Goal: Information Seeking & Learning: Learn about a topic

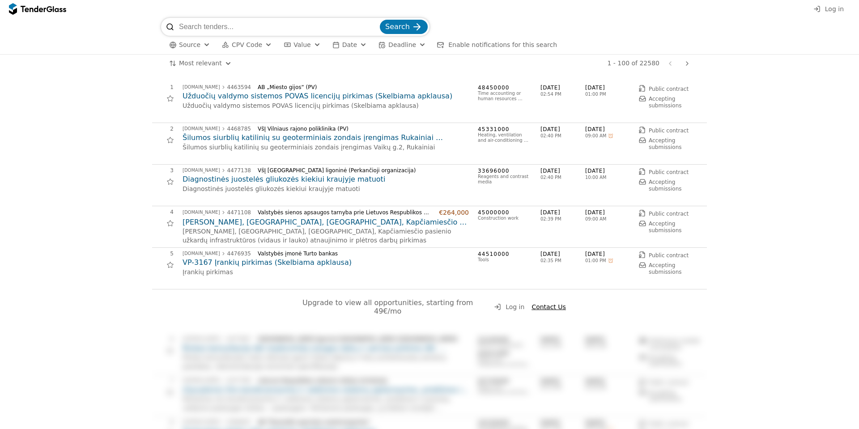
click at [202, 46] on div "button" at bounding box center [207, 45] width 32 height 30
click at [203, 44] on div "button" at bounding box center [207, 45] width 32 height 30
click at [175, 80] on div at bounding box center [176, 79] width 21 height 23
click at [176, 62] on div at bounding box center [176, 62] width 21 height 23
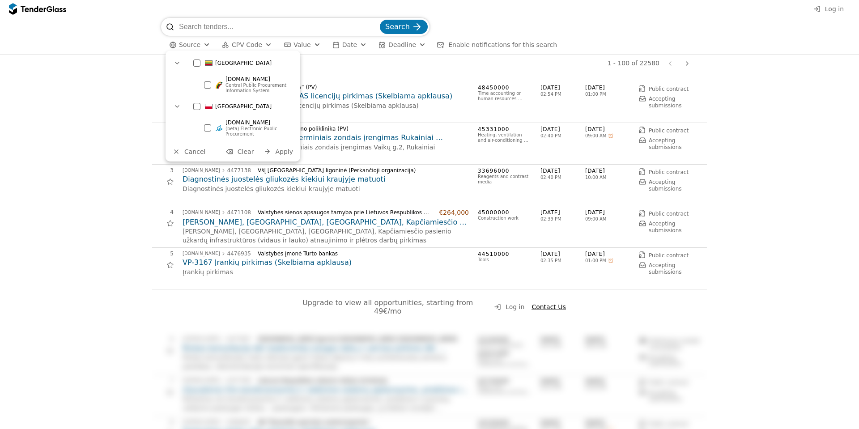
click at [176, 62] on div at bounding box center [177, 62] width 23 height 21
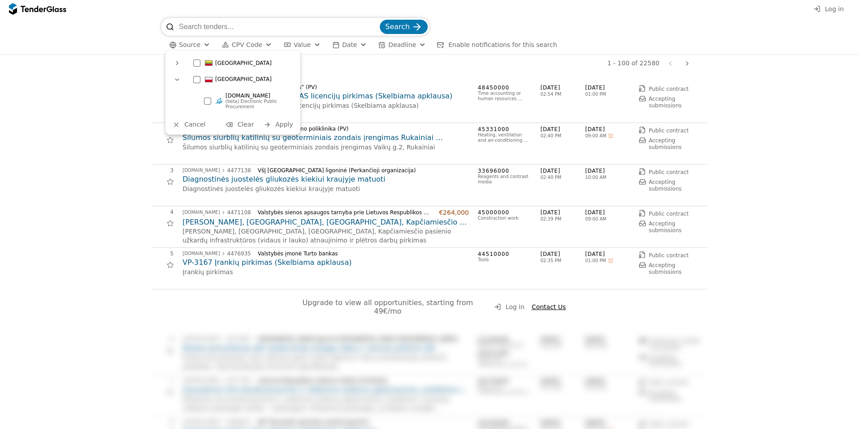
click at [178, 78] on div at bounding box center [177, 79] width 23 height 21
click at [108, 64] on div "Most relevant Save this search 1 - 100 of 22580 Previous page Next page" at bounding box center [429, 64] width 850 height 18
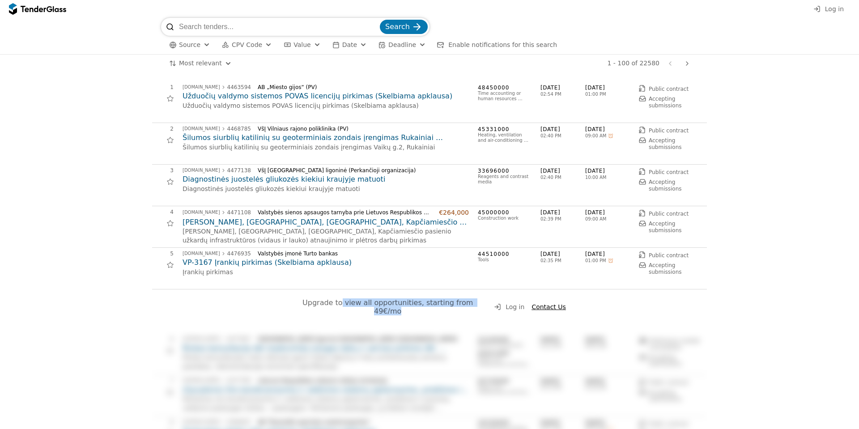
drag, startPoint x: 403, startPoint y: 314, endPoint x: 440, endPoint y: 316, distance: 36.8
click at [439, 316] on div "Upgrade to view all opportunities, starting from 49€/mo Log in Contact Us" at bounding box center [429, 311] width 555 height 44
click at [459, 309] on div "Upgrade to view all opportunities, starting from 49€/mo Log in Contact Us" at bounding box center [429, 311] width 555 height 44
drag, startPoint x: 473, startPoint y: 306, endPoint x: 394, endPoint y: 304, distance: 79.2
click at [407, 304] on span "Upgrade to view all opportunities, starting from 49€/mo" at bounding box center [388, 306] width 173 height 17
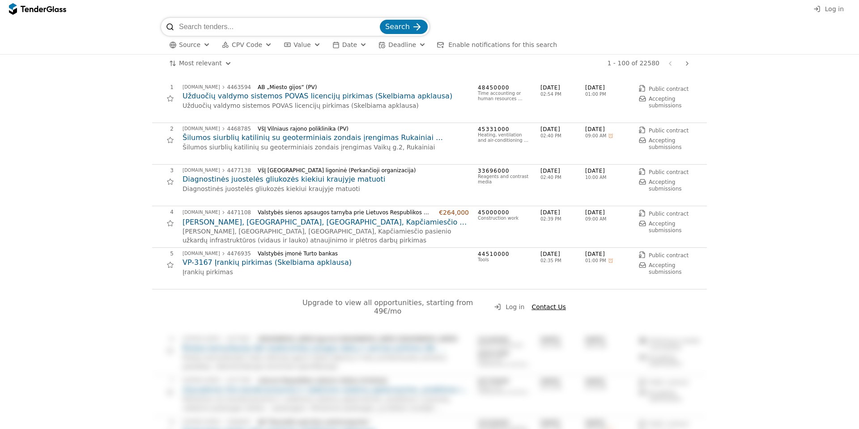
click at [386, 303] on span "Upgrade to view all opportunities, starting from 49€/mo" at bounding box center [388, 306] width 173 height 17
drag, startPoint x: 481, startPoint y: 303, endPoint x: 319, endPoint y: 303, distance: 162.8
click at [337, 305] on div "Upgrade to view all opportunities, starting from 49€/mo" at bounding box center [387, 306] width 189 height 17
drag, startPoint x: 317, startPoint y: 303, endPoint x: 327, endPoint y: 302, distance: 10.7
click at [323, 302] on span "Upgrade to view all opportunities, starting from 49€/mo" at bounding box center [388, 306] width 173 height 17
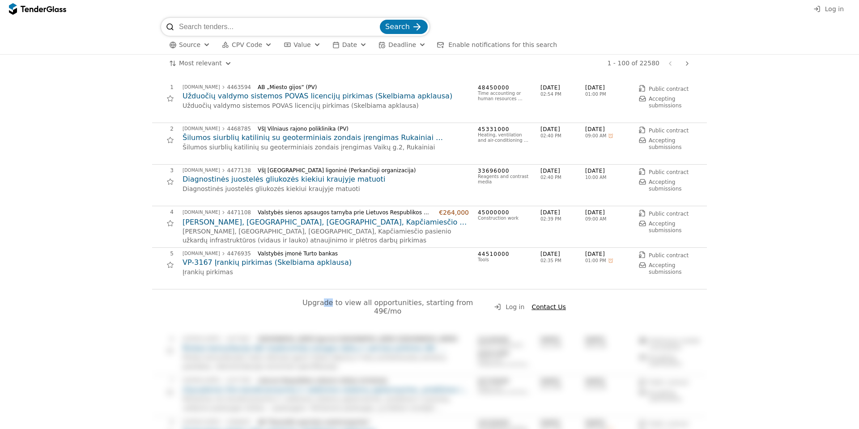
click at [535, 303] on span "Contact Us" at bounding box center [548, 306] width 34 height 7
click at [234, 96] on h2 "Užduočių valdymo sistemos POVAS licencijų pirkimas (Skelbiama apklausa)" at bounding box center [326, 96] width 286 height 10
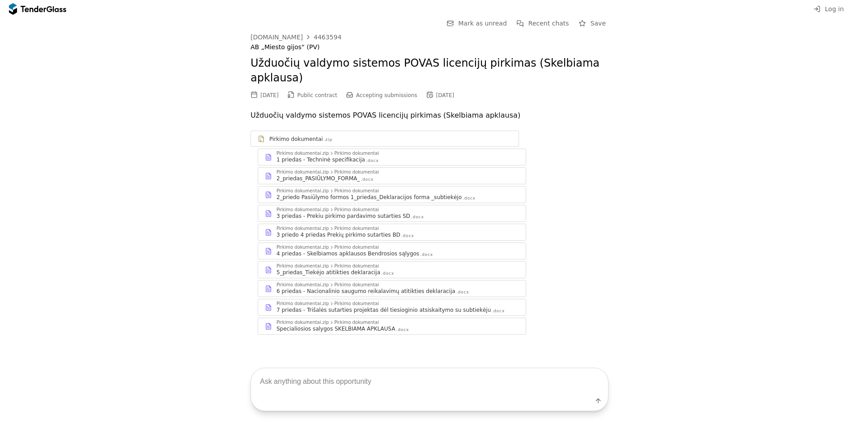
click at [600, 129] on div "Pirkimo dokumentai .zip Pirkimo dokumentai.zip Pirkimo dokumentai 1 priedas - T…" at bounding box center [430, 233] width 358 height 222
drag, startPoint x: 302, startPoint y: 117, endPoint x: 477, endPoint y: 119, distance: 175.4
click at [443, 120] on p "Užduočių valdymo sistemos POVAS licencijų pirkimas (Skelbiama apklausa)" at bounding box center [430, 115] width 358 height 13
click at [477, 119] on p "Užduočių valdymo sistemos POVAS licencijų pirkimas (Skelbiama apklausa)" at bounding box center [430, 115] width 358 height 13
drag, startPoint x: 458, startPoint y: 95, endPoint x: 310, endPoint y: 96, distance: 147.6
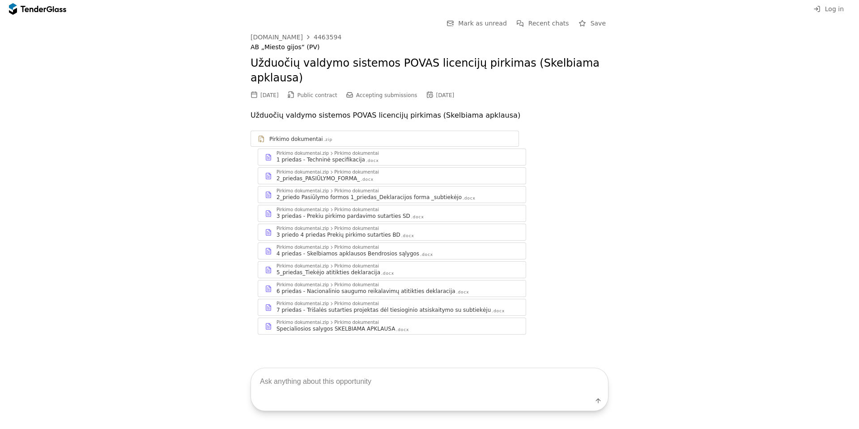
click at [317, 97] on div "[DATE] Public contract Accepting submissions [DATE]" at bounding box center [430, 95] width 358 height 10
click at [303, 94] on div at bounding box center [290, 95] width 25 height 26
drag, startPoint x: 266, startPoint y: 96, endPoint x: 417, endPoint y: 98, distance: 151.7
click at [407, 97] on div "[DATE] Public contract Accepting submissions [DATE]" at bounding box center [430, 95] width 358 height 10
drag, startPoint x: 467, startPoint y: 99, endPoint x: 273, endPoint y: 64, distance: 196.8
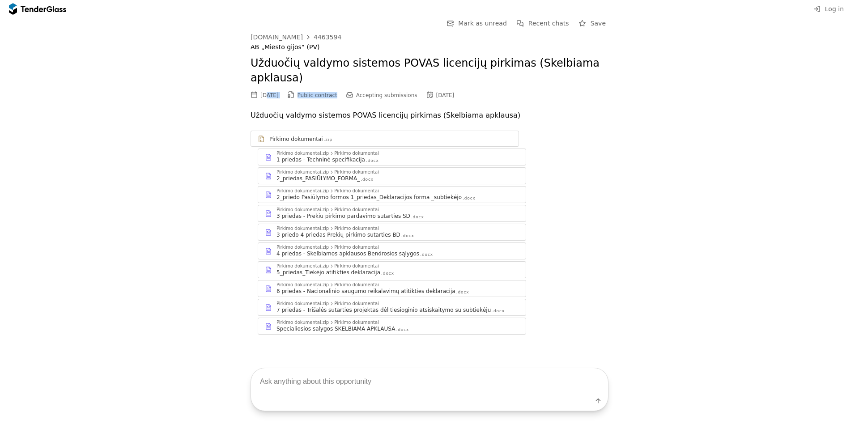
click at [315, 81] on div "[DOMAIN_NAME] 4463594 AB „Miesto gijos“ (PV) Užduočių valdymo sistemos POVAS li…" at bounding box center [430, 67] width 358 height 67
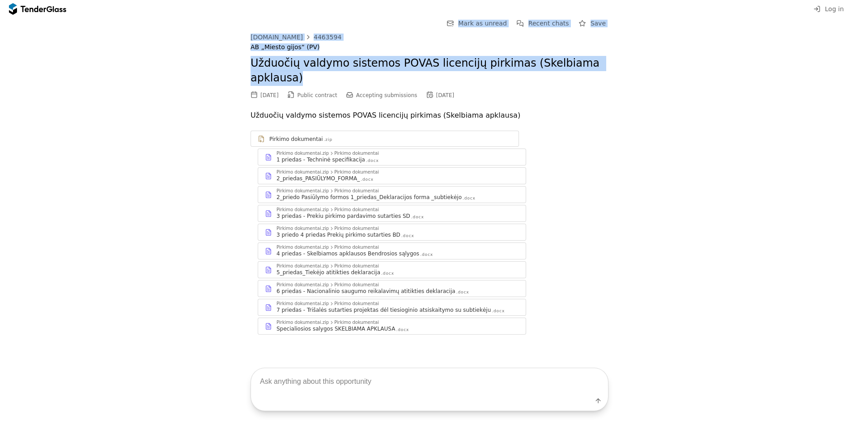
drag, startPoint x: 255, startPoint y: 30, endPoint x: 479, endPoint y: 94, distance: 233.2
click at [458, 91] on div "Go Back Mark as unread Recent chats Save [DOMAIN_NAME] 4463594 AB „Miesto gijos…" at bounding box center [430, 183] width 358 height 331
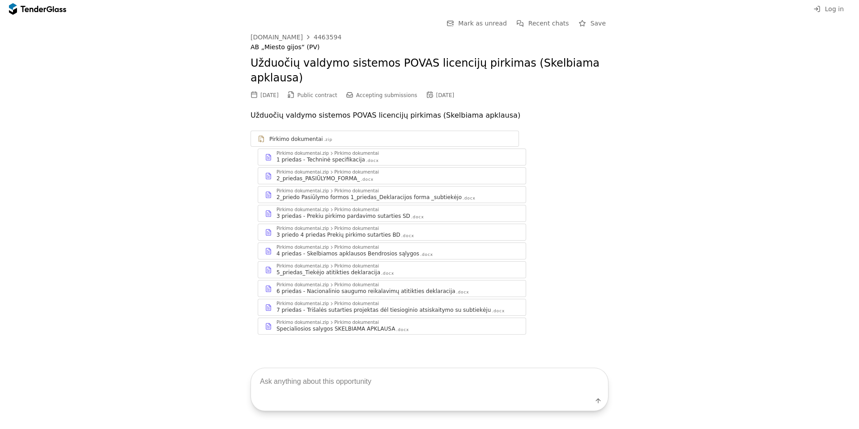
click at [479, 94] on div "[DATE] Public contract Accepting submissions [DATE]" at bounding box center [430, 95] width 358 height 10
click at [546, 23] on span "Recent chats" at bounding box center [548, 23] width 41 height 7
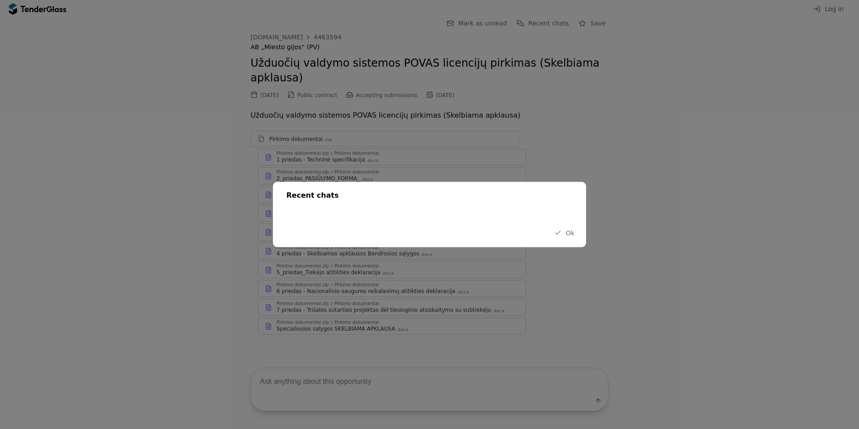
click at [570, 233] on span "Ok" at bounding box center [570, 232] width 9 height 7
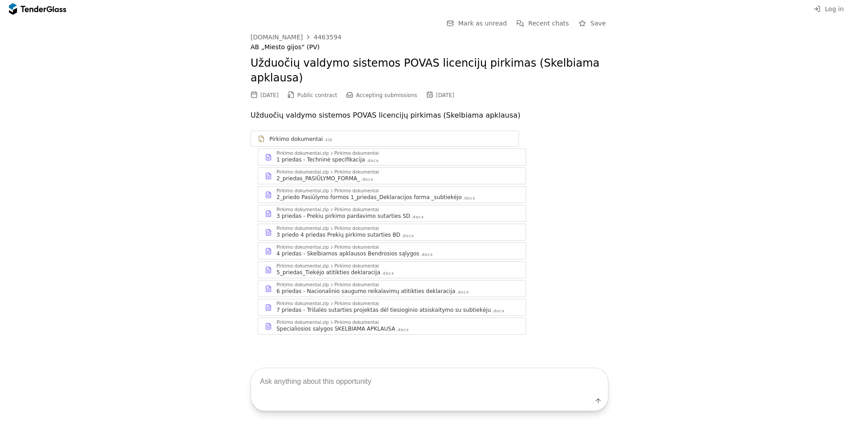
click at [491, 30] on div "Go Back Mark as unread Recent chats Save [DOMAIN_NAME] 4463594 AB „Miesto gijos…" at bounding box center [430, 183] width 358 height 331
click at [378, 383] on textarea at bounding box center [429, 381] width 357 height 26
type textarea "hellp"
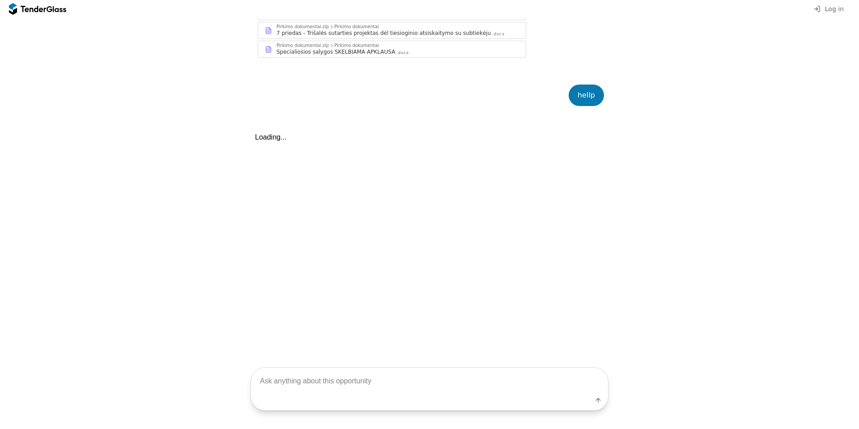
scroll to position [327, 0]
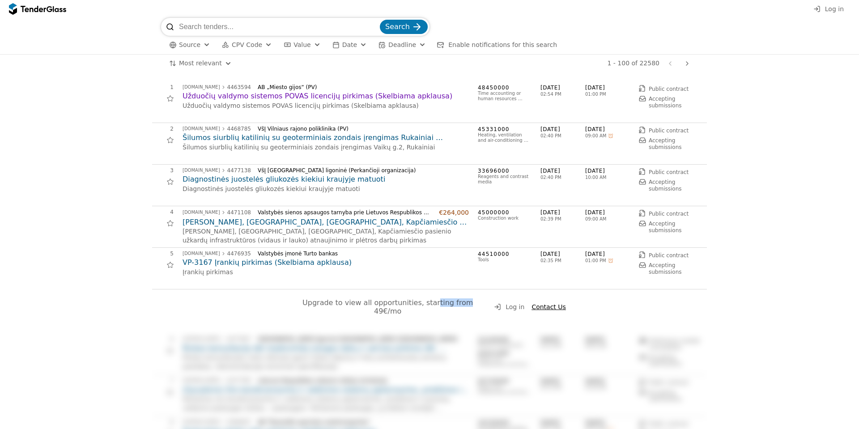
drag, startPoint x: 422, startPoint y: 302, endPoint x: 467, endPoint y: 304, distance: 45.2
click at [460, 303] on span "Upgrade to view all opportunities, starting from 49€/mo" at bounding box center [388, 306] width 173 height 17
drag, startPoint x: 472, startPoint y: 305, endPoint x: 288, endPoint y: 301, distance: 184.8
click at [288, 301] on div "Upgrade to view all opportunities, starting from 49€/mo Log in Contact Us" at bounding box center [429, 311] width 555 height 44
click at [285, 303] on div "Upgrade to view all opportunities, starting from 49€/mo Log in Contact Us" at bounding box center [429, 311] width 555 height 44
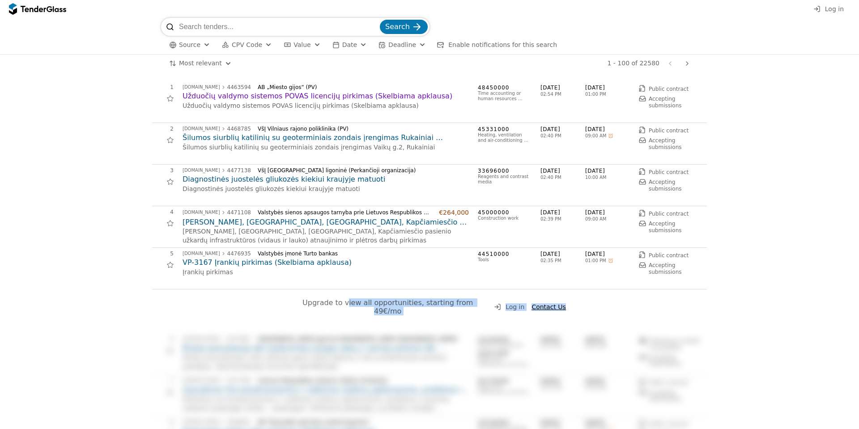
drag, startPoint x: 578, startPoint y: 301, endPoint x: 329, endPoint y: 305, distance: 249.7
click at [333, 305] on div "Upgrade to view all opportunities, starting from 49€/mo Log in Contact Us" at bounding box center [429, 311] width 555 height 44
drag, startPoint x: 299, startPoint y: 304, endPoint x: 599, endPoint y: 310, distance: 299.8
click at [586, 308] on div "Upgrade to view all opportunities, starting from 49€/mo Log in Contact Us" at bounding box center [429, 311] width 555 height 44
click at [605, 312] on div "Upgrade to view all opportunities, starting from 49€/mo Log in Contact Us" at bounding box center [429, 311] width 555 height 44
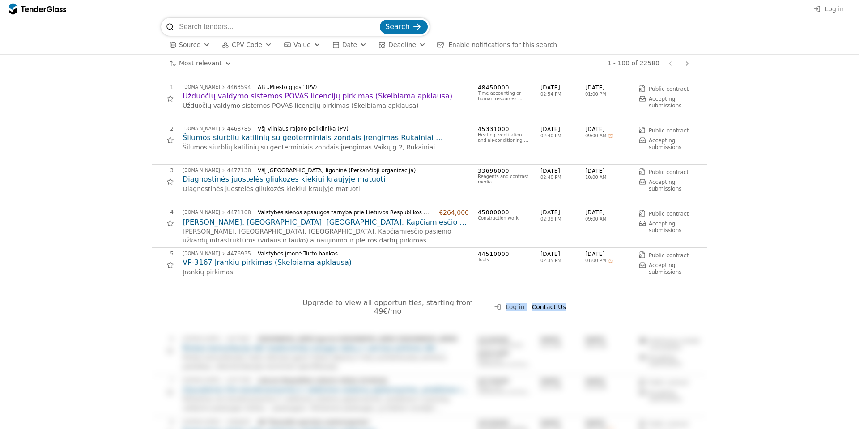
drag, startPoint x: 608, startPoint y: 309, endPoint x: 298, endPoint y: 312, distance: 311.0
click at [299, 312] on div "Upgrade to view all opportunities, starting from 49€/mo Log in Contact Us" at bounding box center [429, 311] width 555 height 44
drag, startPoint x: 293, startPoint y: 304, endPoint x: 644, endPoint y: 314, distance: 351.8
click at [619, 313] on div "Upgrade to view all opportunities, starting from 49€/mo Log in Contact Us" at bounding box center [429, 311] width 555 height 44
click at [644, 314] on div "Upgrade to view all opportunities, starting from 49€/mo Log in Contact Us" at bounding box center [429, 311] width 555 height 44
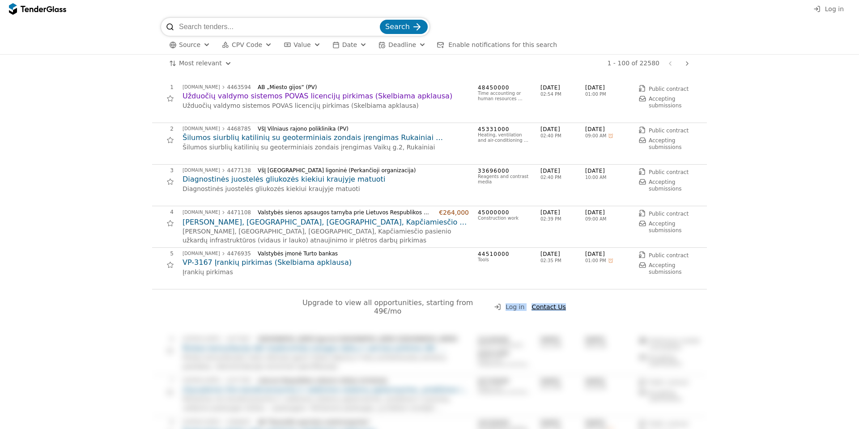
drag, startPoint x: 277, startPoint y: 311, endPoint x: 643, endPoint y: 307, distance: 366.4
click at [643, 307] on div "Upgrade to view all opportunities, starting from 49€/mo Log in Contact Us" at bounding box center [429, 311] width 555 height 44
click at [643, 310] on div "Upgrade to view all opportunities, starting from 49€/mo Log in Contact Us" at bounding box center [429, 311] width 555 height 44
drag, startPoint x: 605, startPoint y: 306, endPoint x: 323, endPoint y: 309, distance: 282.8
click at [324, 309] on div "Upgrade to view all opportunities, starting from 49€/mo Log in Contact Us" at bounding box center [429, 311] width 555 height 44
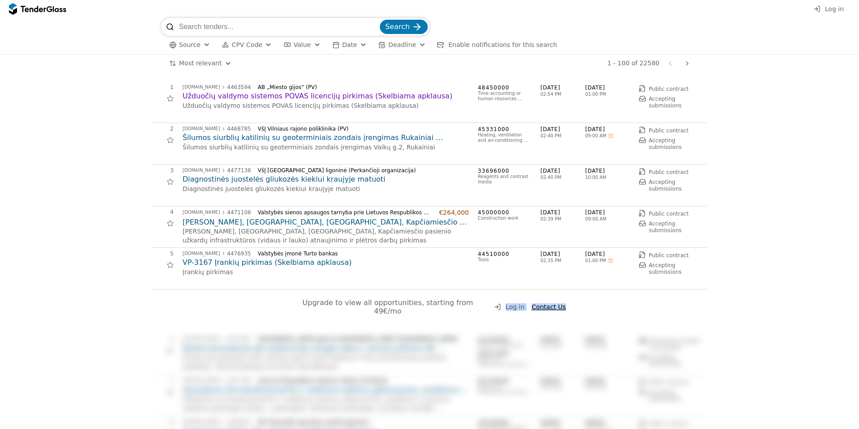
click at [628, 314] on div "Upgrade to view all opportunities, starting from 49€/mo Log in Contact Us" at bounding box center [429, 311] width 555 height 44
drag, startPoint x: 609, startPoint y: 308, endPoint x: 321, endPoint y: 302, distance: 288.2
click at [327, 303] on div "Upgrade to view all opportunities, starting from 49€/mo Log in Contact Us" at bounding box center [429, 311] width 555 height 44
drag, startPoint x: 299, startPoint y: 302, endPoint x: 490, endPoint y: 302, distance: 190.6
click at [486, 302] on div "Upgrade to view all opportunities, starting from 49€/mo Log in Contact Us" at bounding box center [429, 311] width 555 height 44
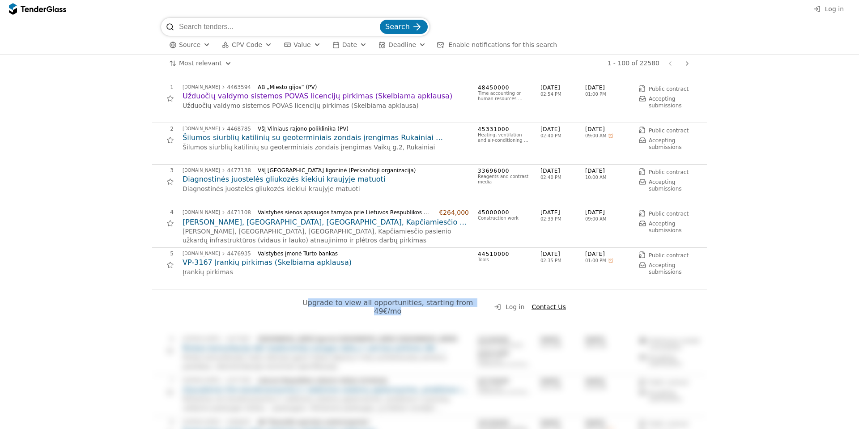
click at [490, 302] on div "Upgrade to view all opportunities, starting from 49€/mo Log in Contact Us" at bounding box center [429, 311] width 555 height 44
drag, startPoint x: 495, startPoint y: 303, endPoint x: 334, endPoint y: 302, distance: 161.5
click at [336, 303] on div "Upgrade to view all opportunities, starting from 49€/mo Log in Contact Us" at bounding box center [429, 311] width 555 height 44
click at [334, 302] on span "Upgrade to view all opportunities, starting from 49€/mo" at bounding box center [388, 306] width 173 height 17
click at [333, 305] on span "Upgrade to view all opportunities, starting from 49€/mo" at bounding box center [388, 306] width 173 height 17
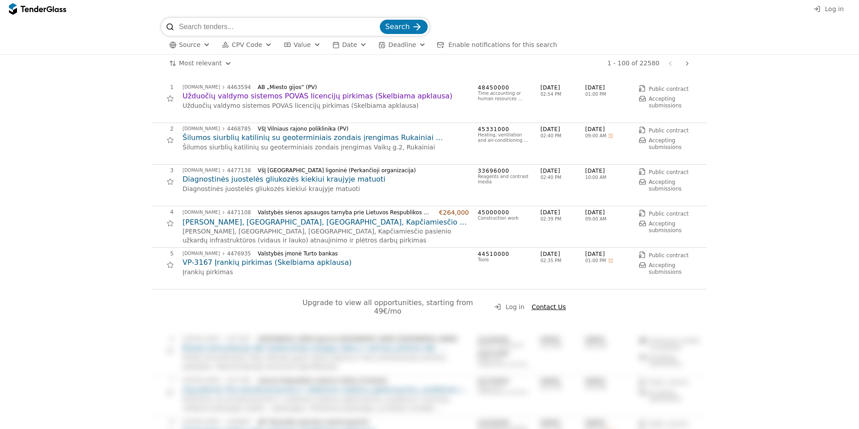
click at [322, 311] on div "Upgrade to view all opportunities, starting from 49€/mo Log in Contact Us" at bounding box center [429, 311] width 555 height 44
click at [316, 298] on div "Upgrade to view all opportunities, starting from 49€/mo Log in Contact Us" at bounding box center [429, 311] width 555 height 44
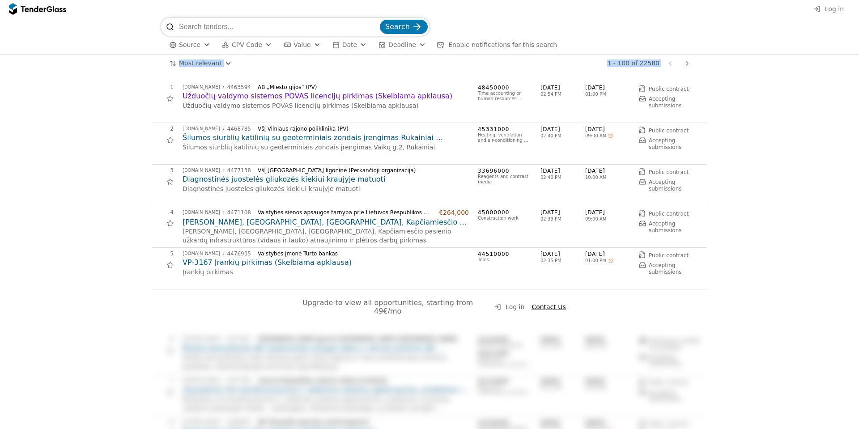
drag, startPoint x: 121, startPoint y: 65, endPoint x: 704, endPoint y: 349, distance: 648.3
click at [608, 327] on div "Search Source CPV Code Type Buyer Value Date Deadline Enable notifications for …" at bounding box center [429, 223] width 859 height 411
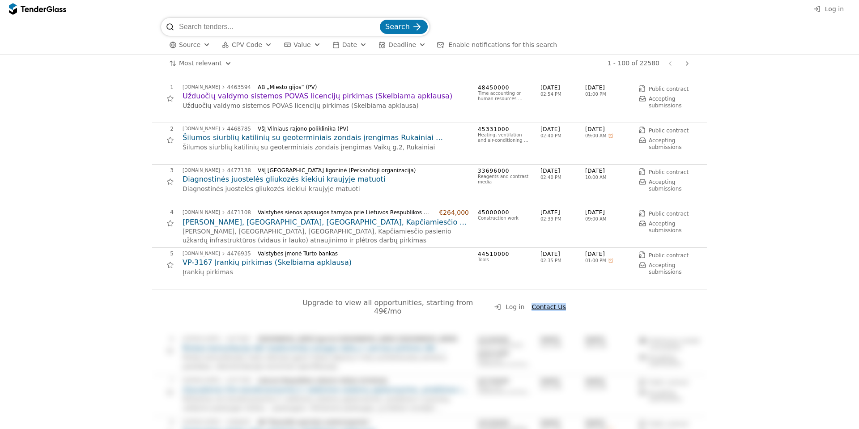
drag, startPoint x: 724, startPoint y: 302, endPoint x: 38, endPoint y: 88, distance: 718.7
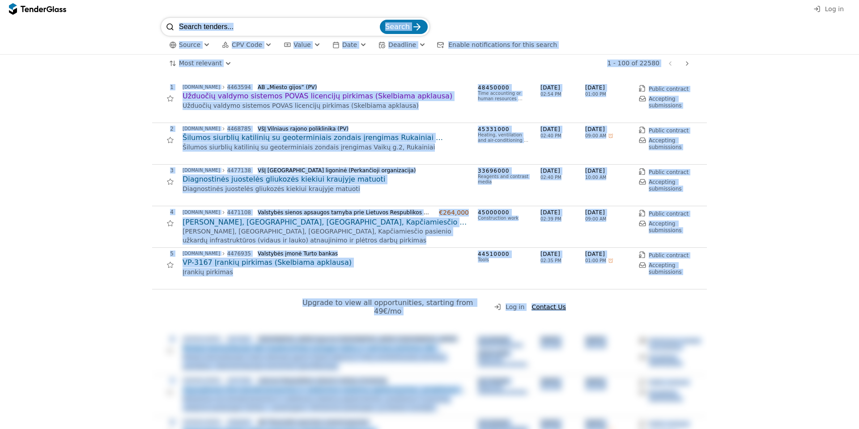
drag, startPoint x: 421, startPoint y: 279, endPoint x: 768, endPoint y: 316, distance: 349.1
click at [674, 362] on div "Search Source CPV Code Type Buyer Value Date Deadline Enable notifications for …" at bounding box center [429, 223] width 859 height 411
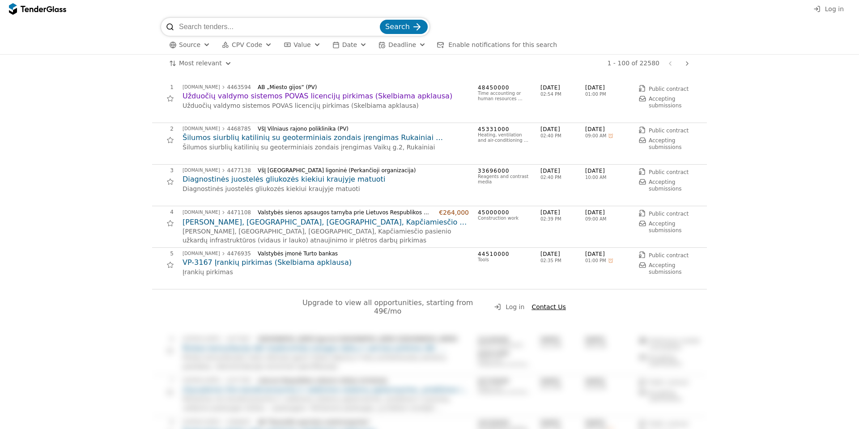
drag, startPoint x: 572, startPoint y: 162, endPoint x: 186, endPoint y: 83, distance: 394.1
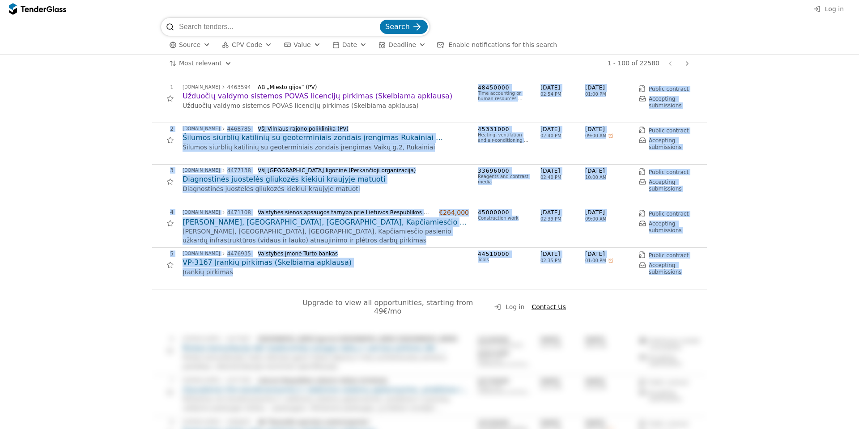
click at [563, 281] on div "Search Source CPV Code Type Buyer Value Date Deadline Enable notifications for …" at bounding box center [429, 223] width 859 height 411
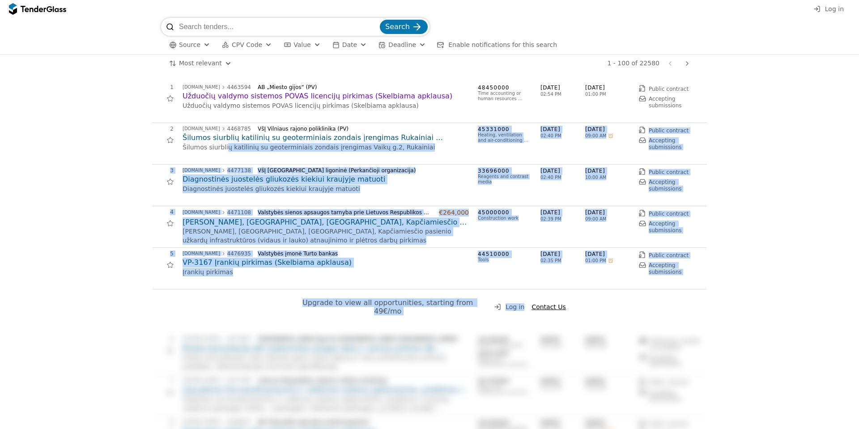
drag, startPoint x: 812, startPoint y: 290, endPoint x: 119, endPoint y: 105, distance: 716.5
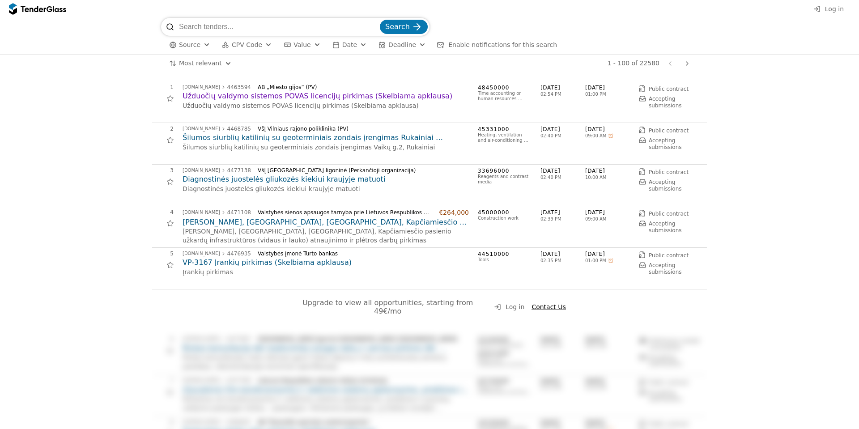
drag, startPoint x: 332, startPoint y: 185, endPoint x: 731, endPoint y: 316, distance: 421.0
click at [555, 284] on div "Search Source CPV Code Type Buyer Value Date Deadline Enable notifications for …" at bounding box center [429, 223] width 859 height 411
